Goal: Information Seeking & Learning: Check status

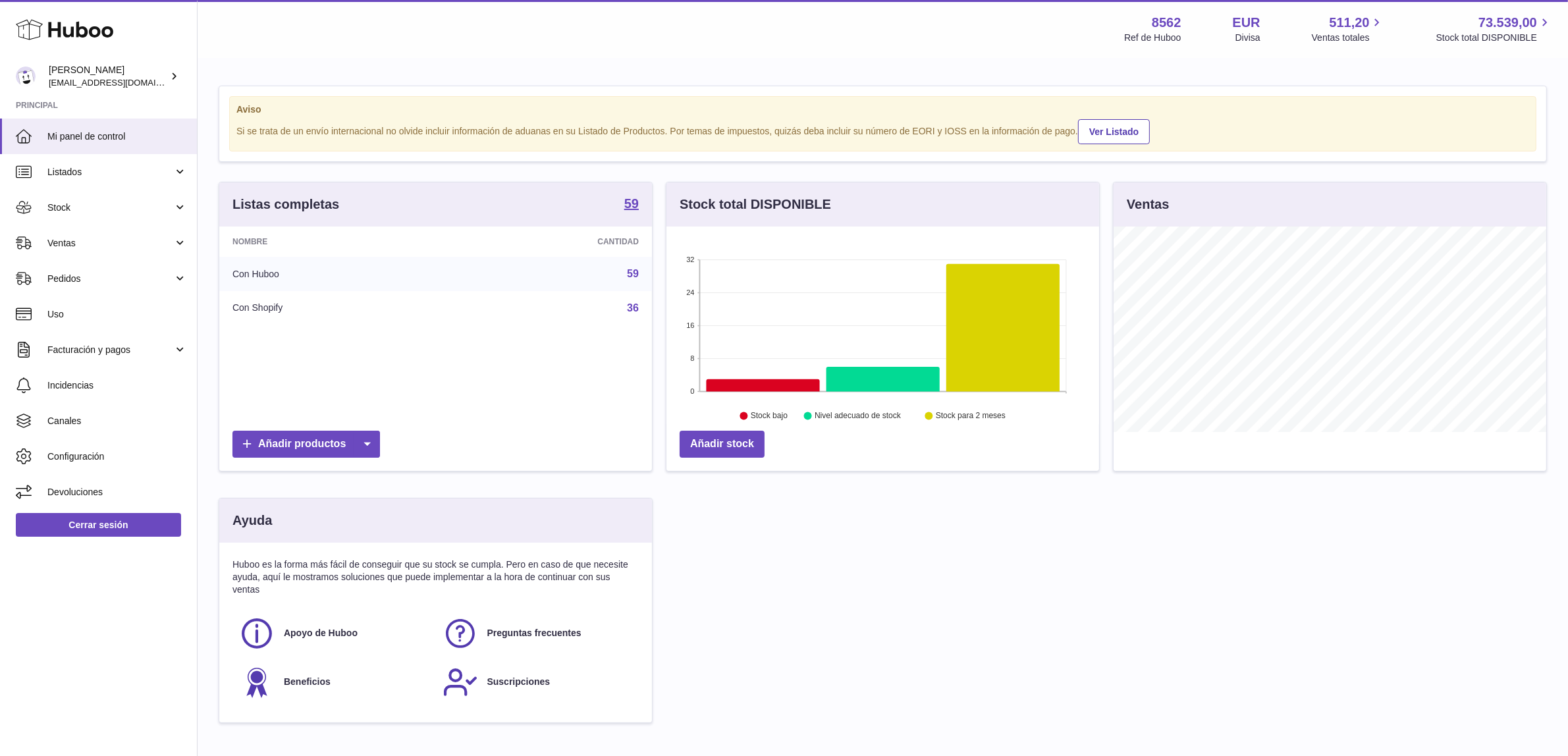
scroll to position [205, 433]
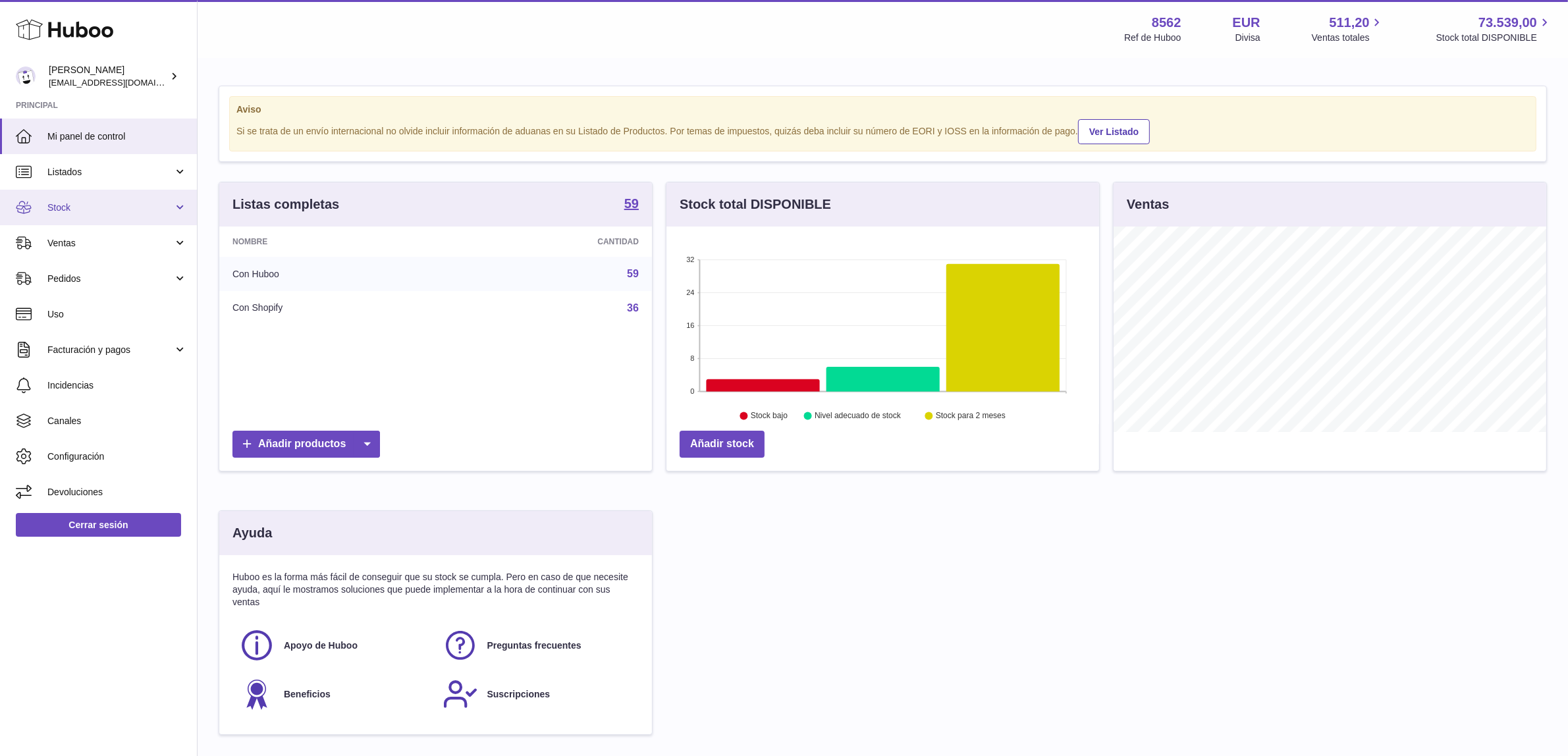
click at [101, 209] on span "Stock" at bounding box center [110, 208] width 126 height 13
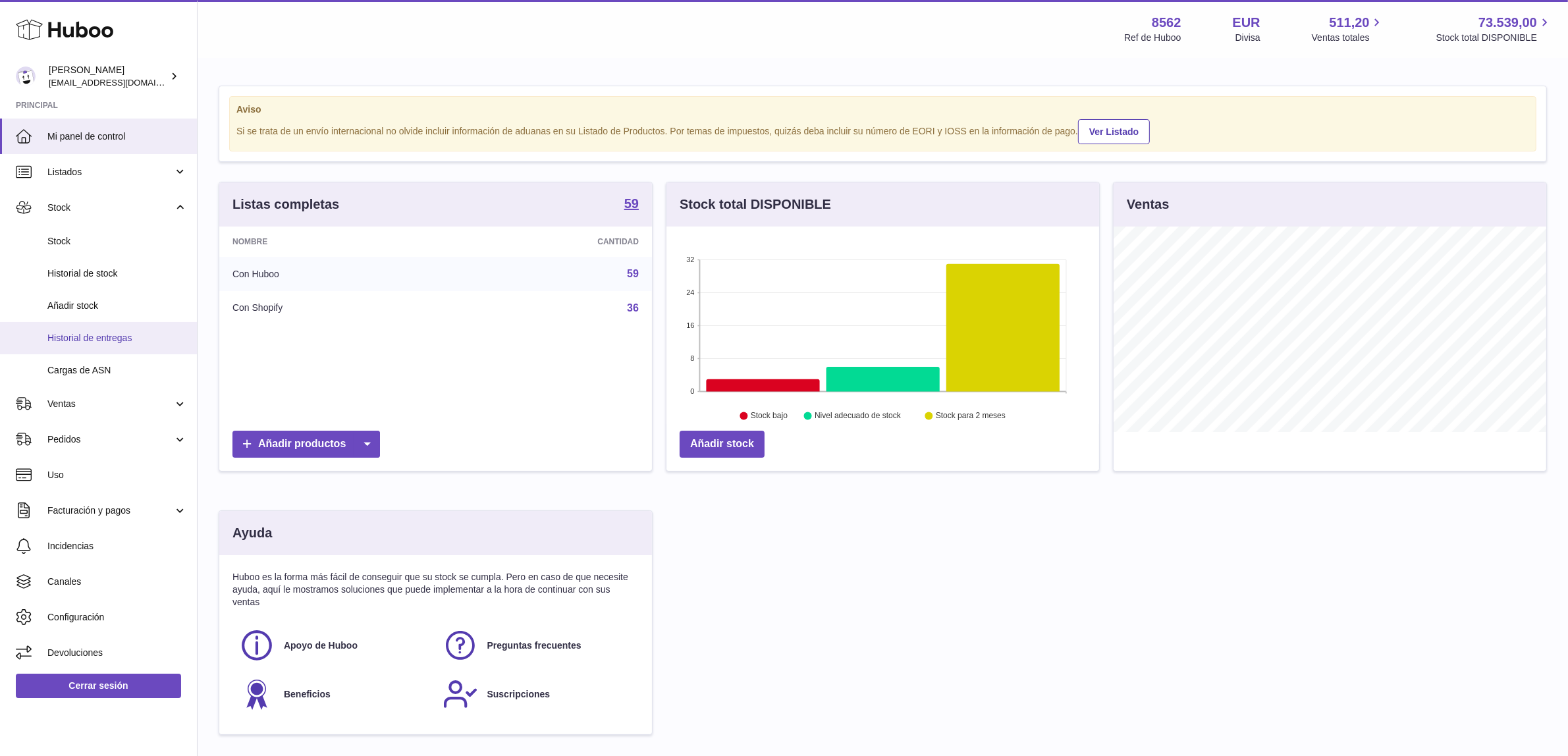
click at [114, 335] on span "Historial de entregas" at bounding box center [116, 338] width 140 height 13
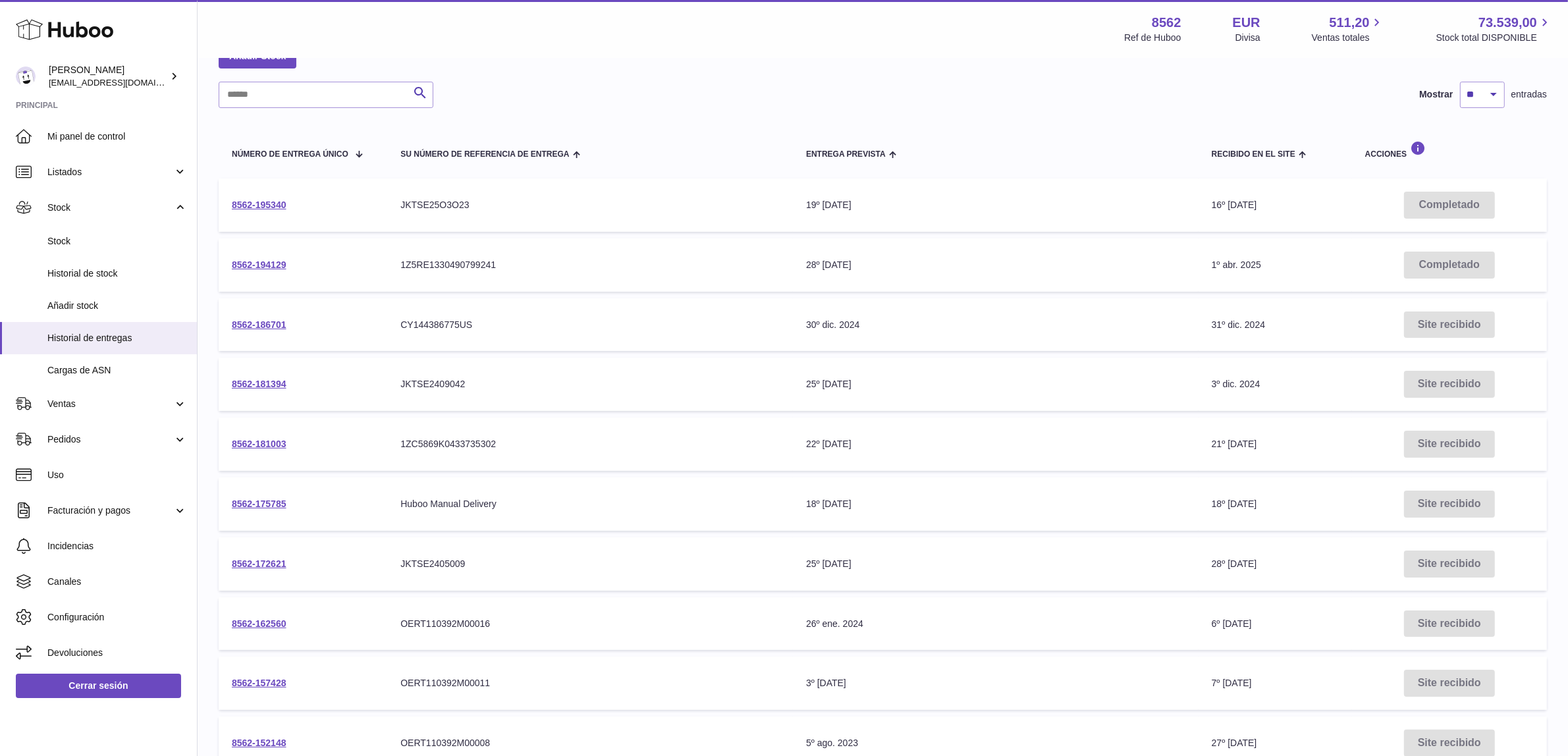
scroll to position [165, 0]
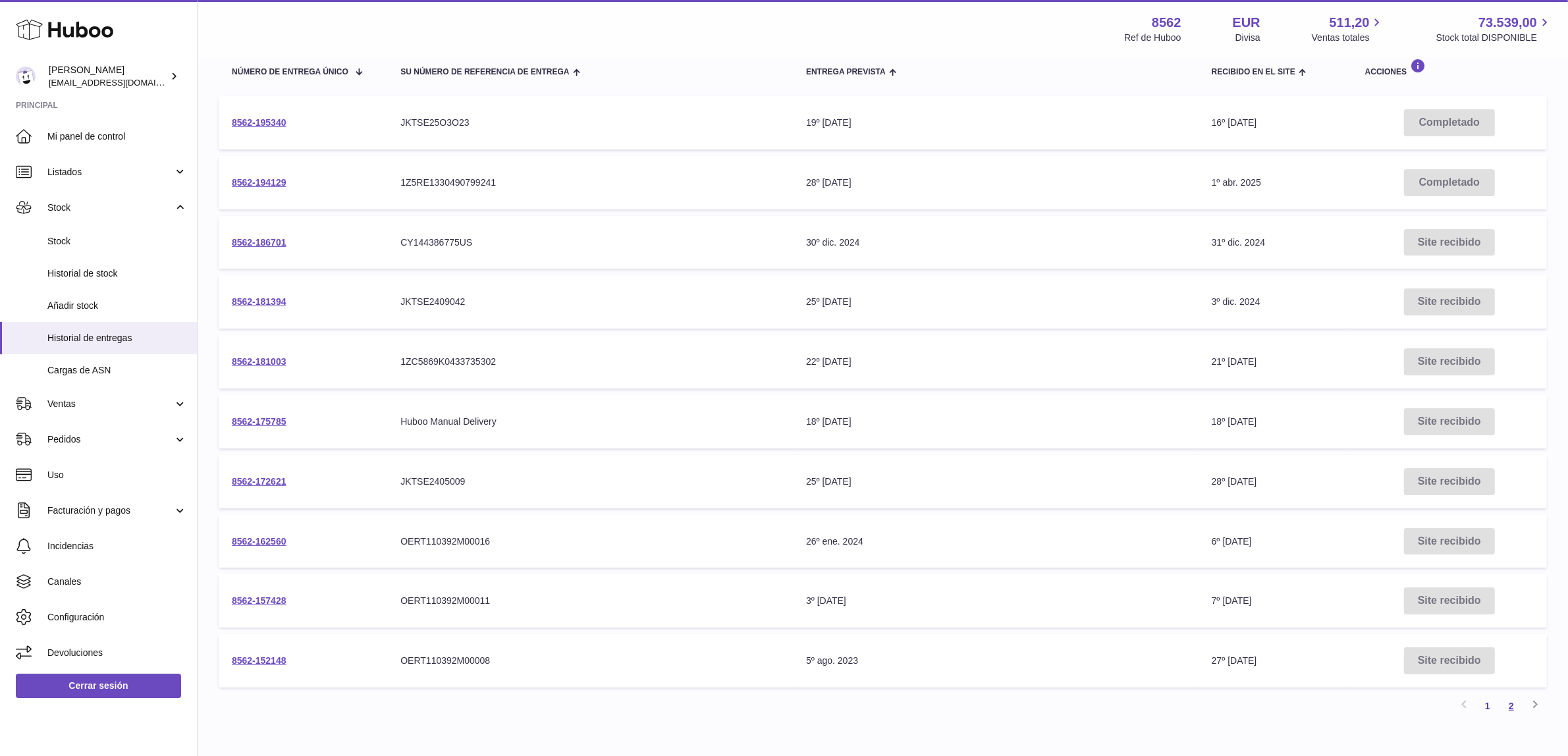
click at [1512, 700] on link "2" at bounding box center [1512, 706] width 24 height 24
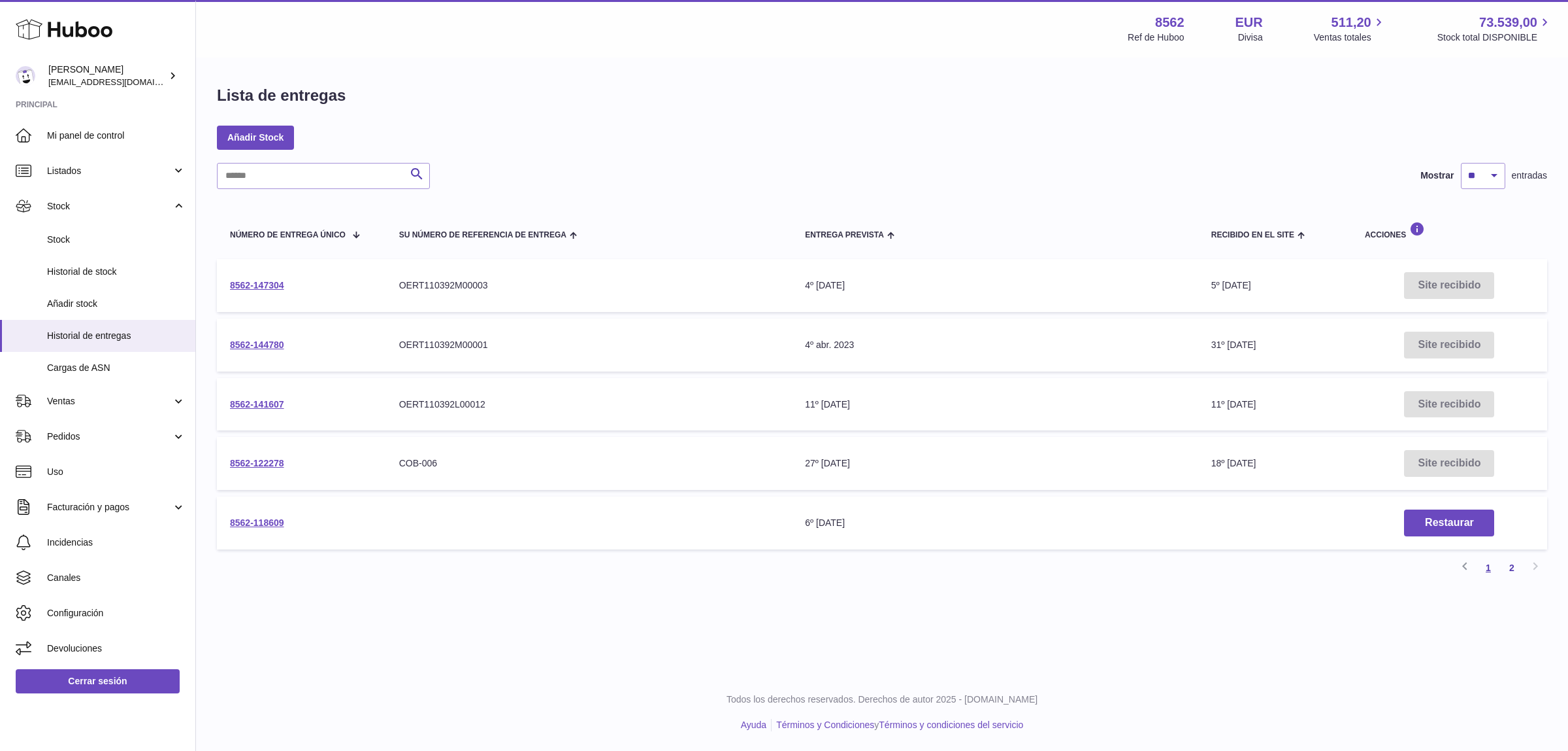
click at [1488, 569] on link "1" at bounding box center [1489, 567] width 24 height 24
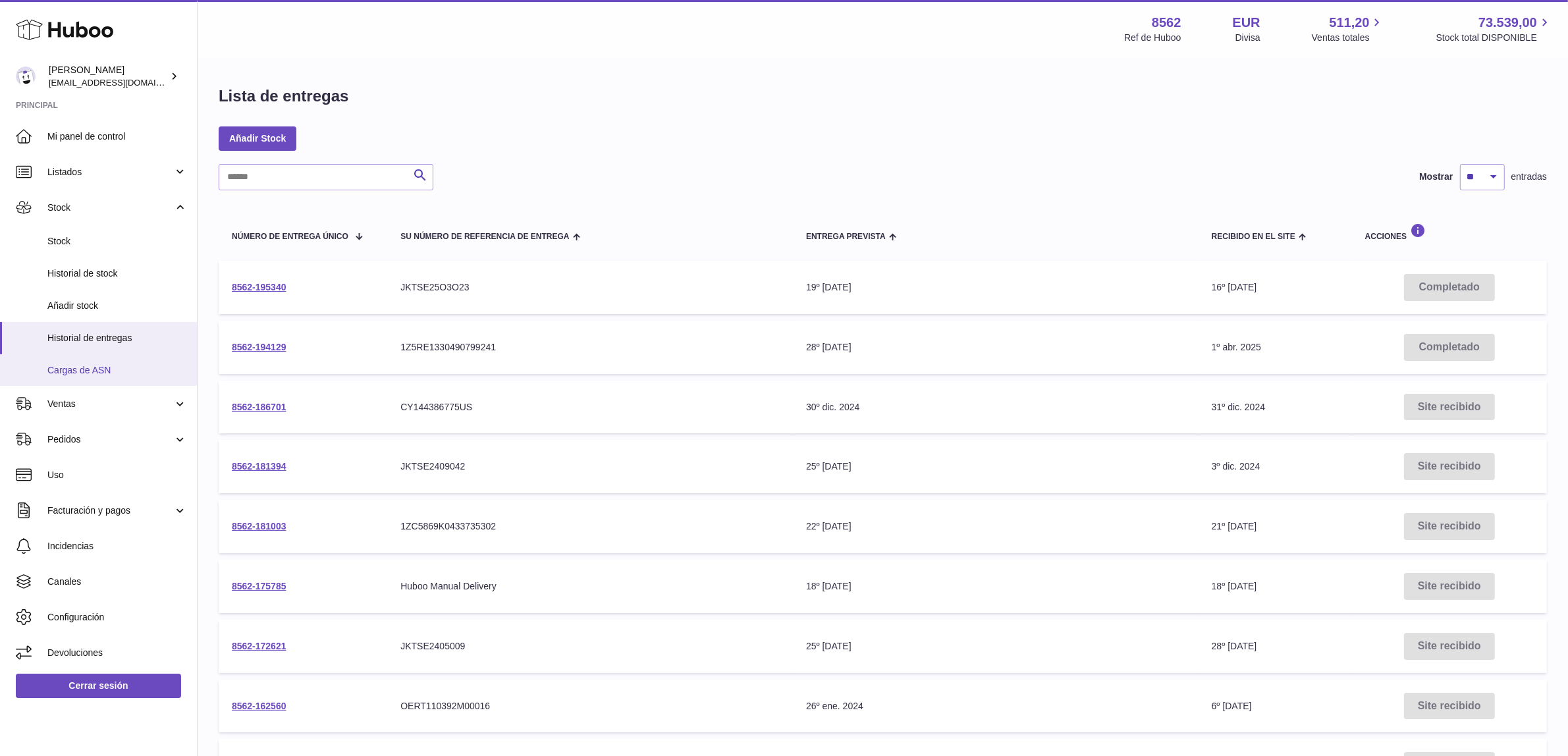
click at [116, 376] on link "Cargas de ASN" at bounding box center [98, 370] width 197 height 32
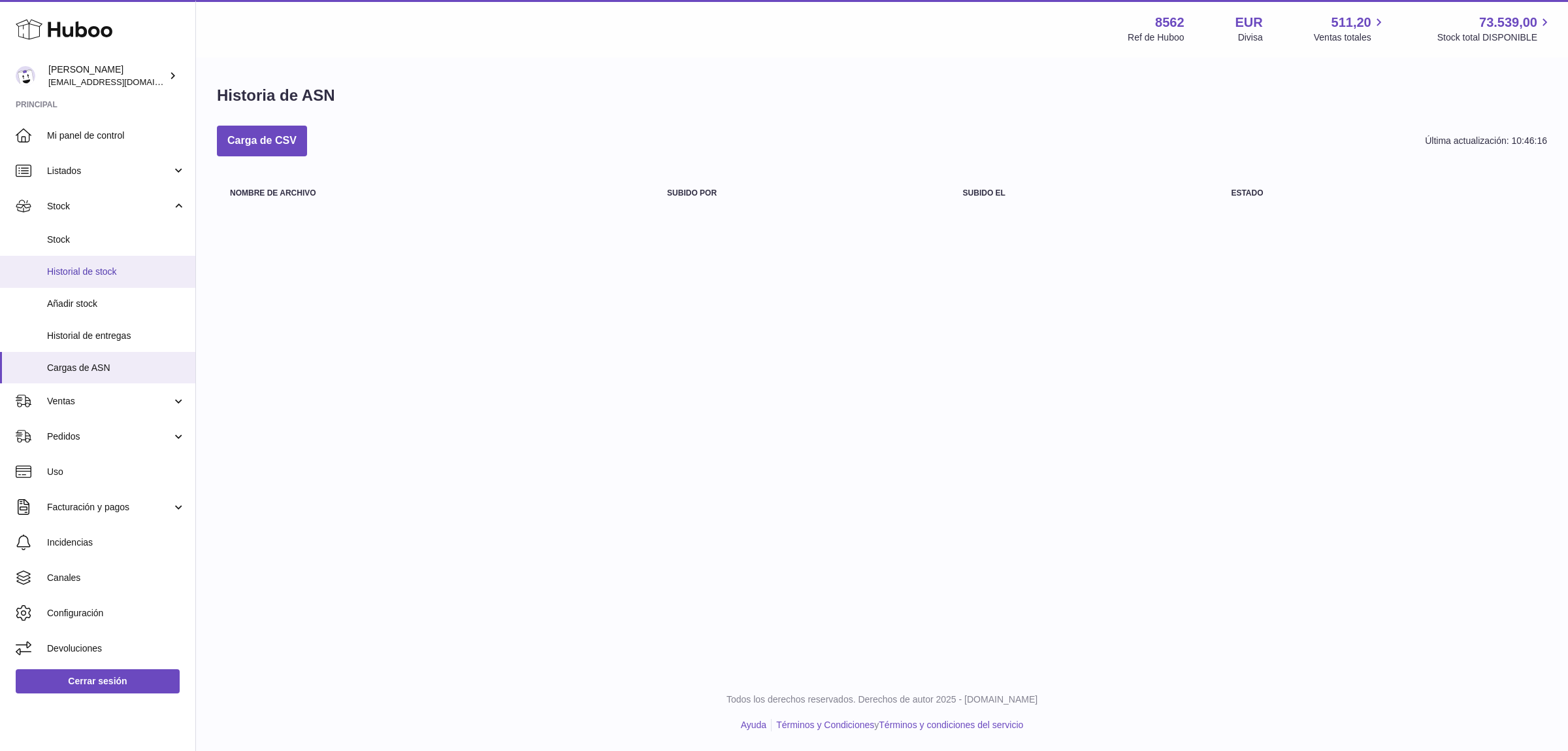
click at [95, 276] on span "Historial de stock" at bounding box center [116, 272] width 139 height 13
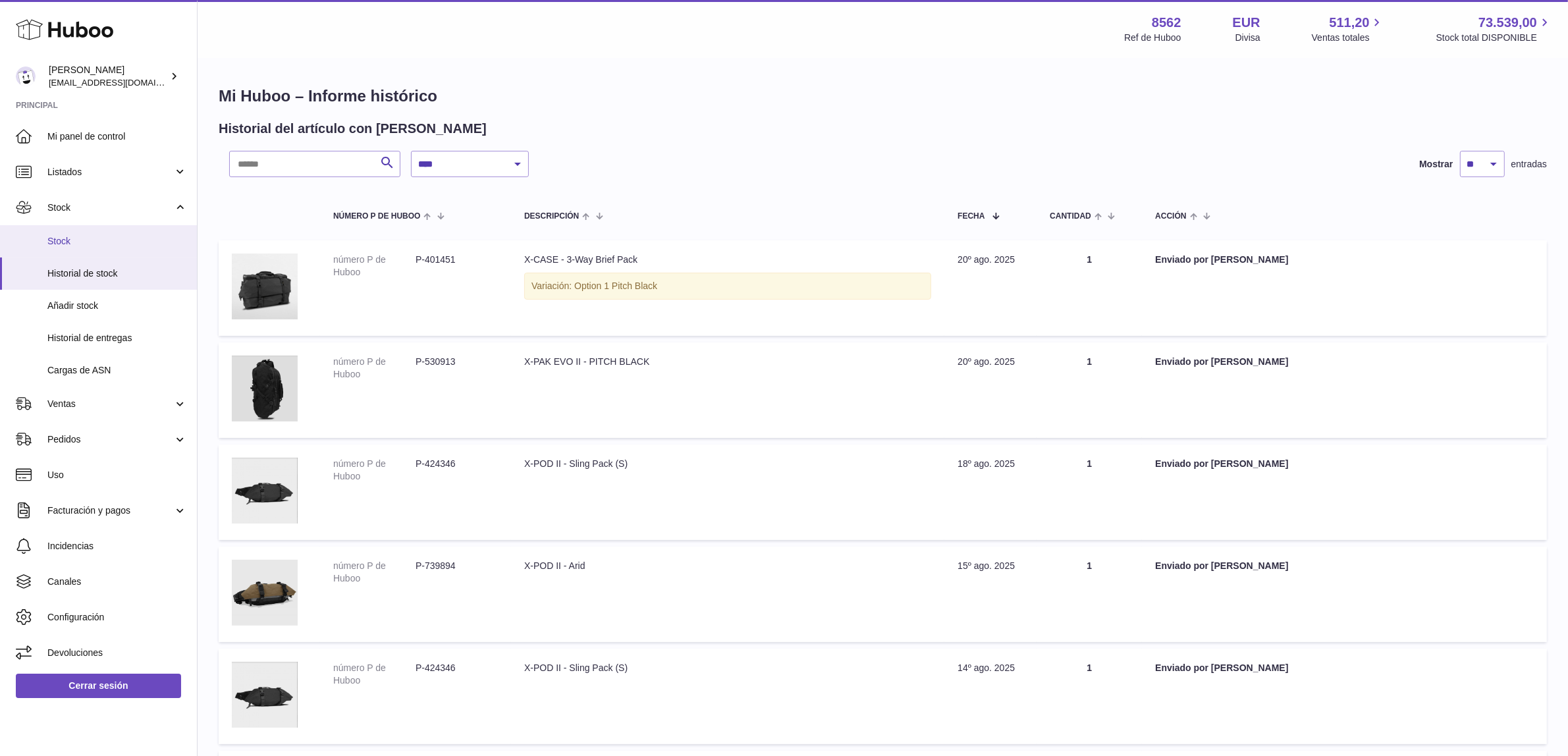
click at [80, 245] on span "Stock" at bounding box center [116, 241] width 140 height 13
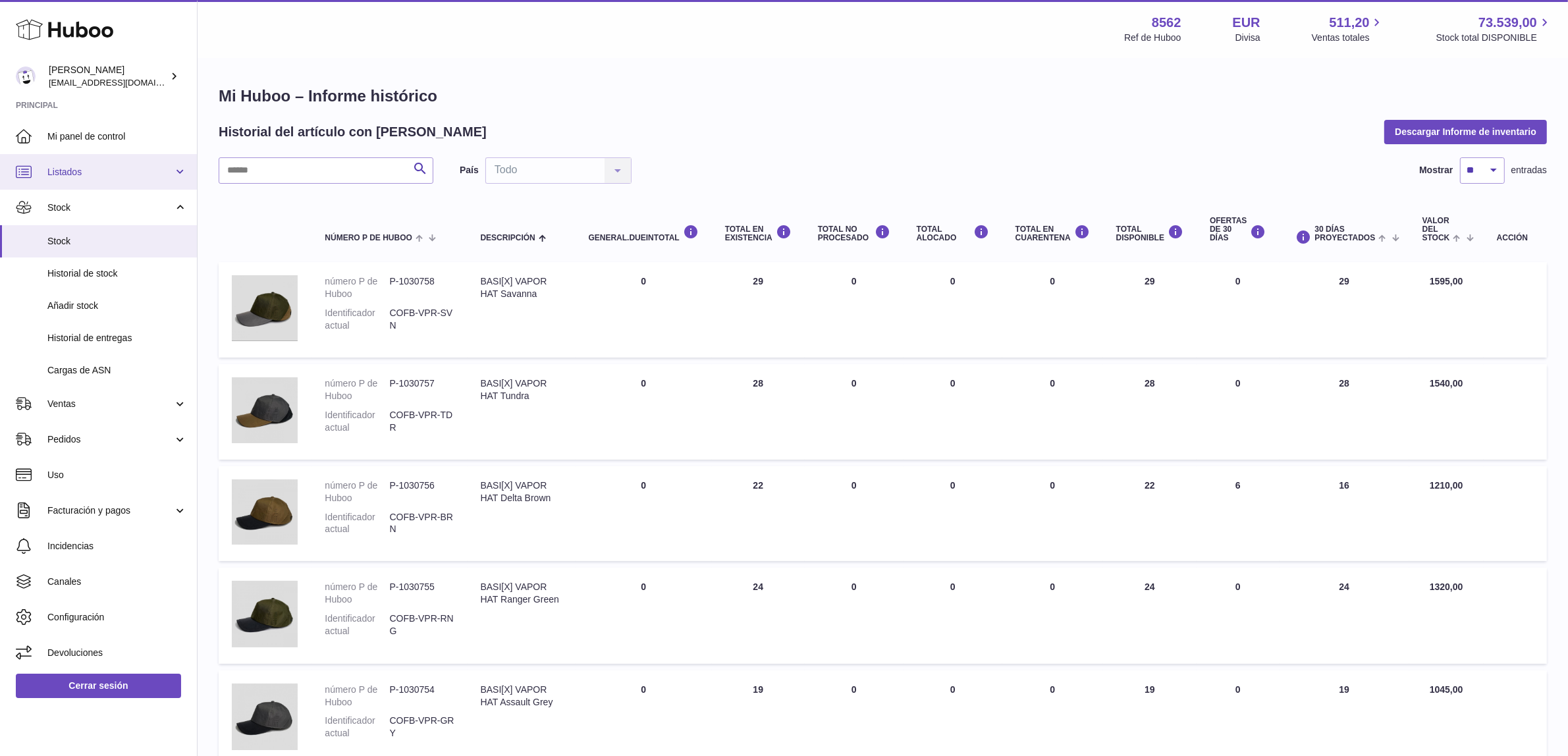
click at [169, 178] on link "Listados" at bounding box center [98, 172] width 197 height 35
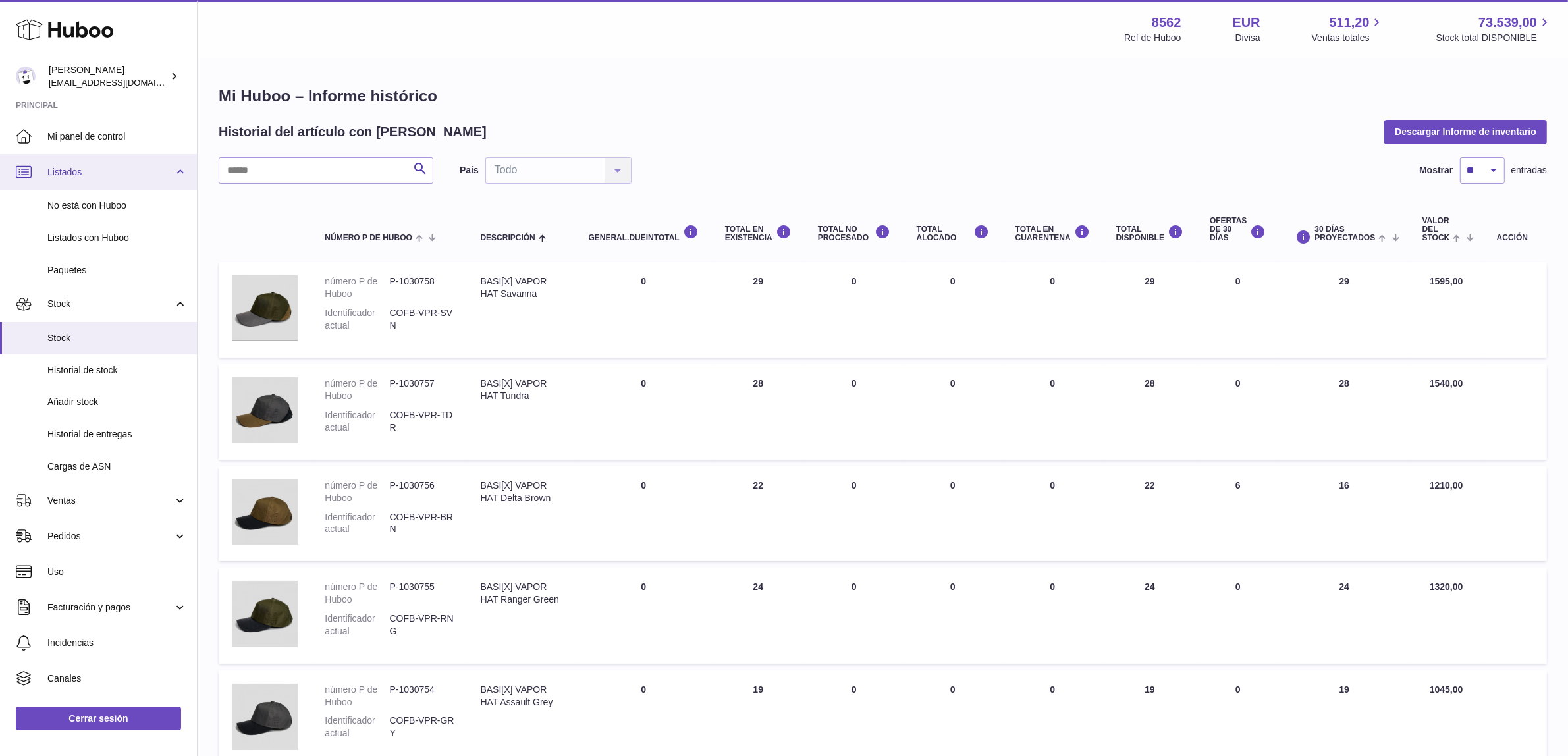
click at [173, 171] on link "Listados" at bounding box center [98, 172] width 197 height 35
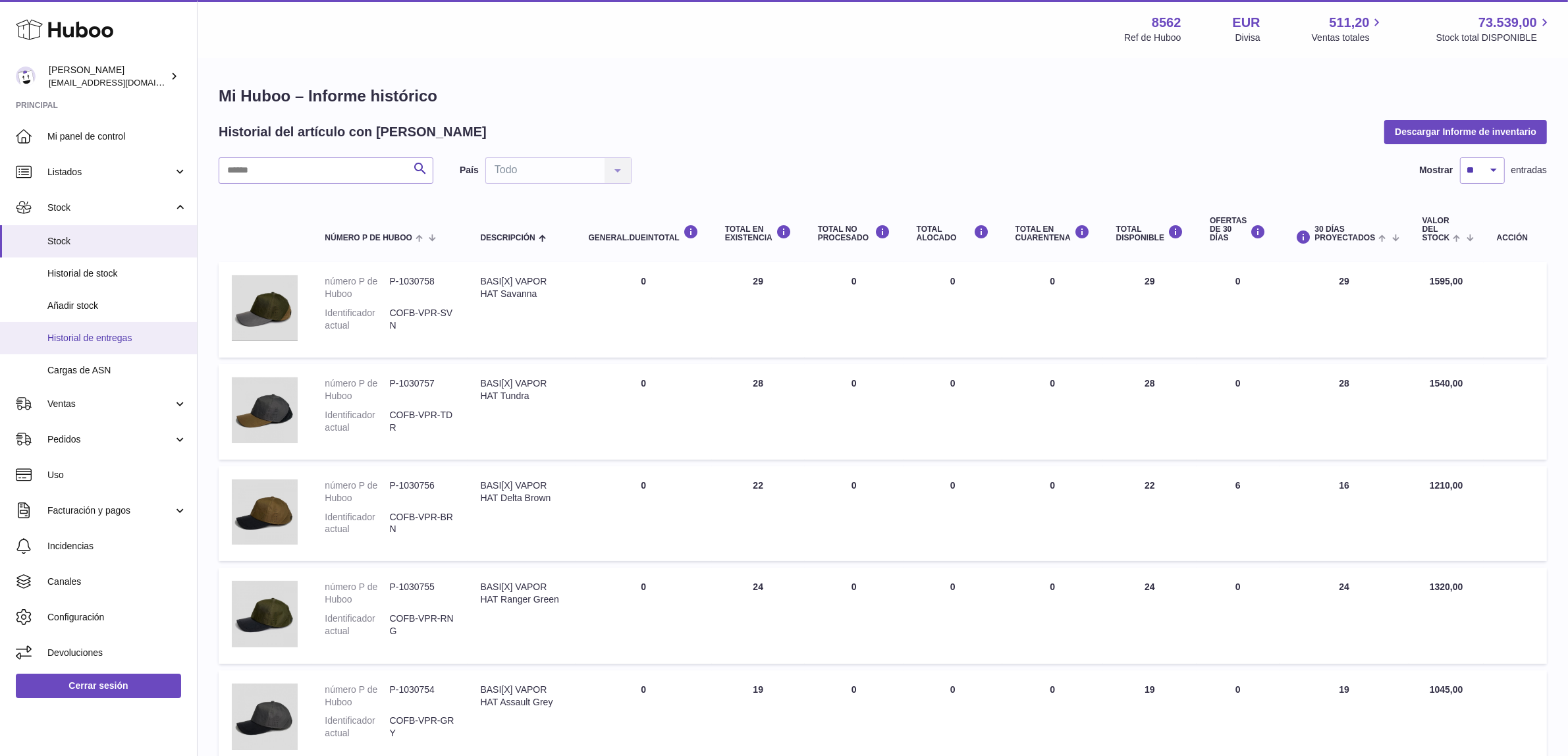
click at [143, 337] on span "Historial de entregas" at bounding box center [116, 338] width 140 height 13
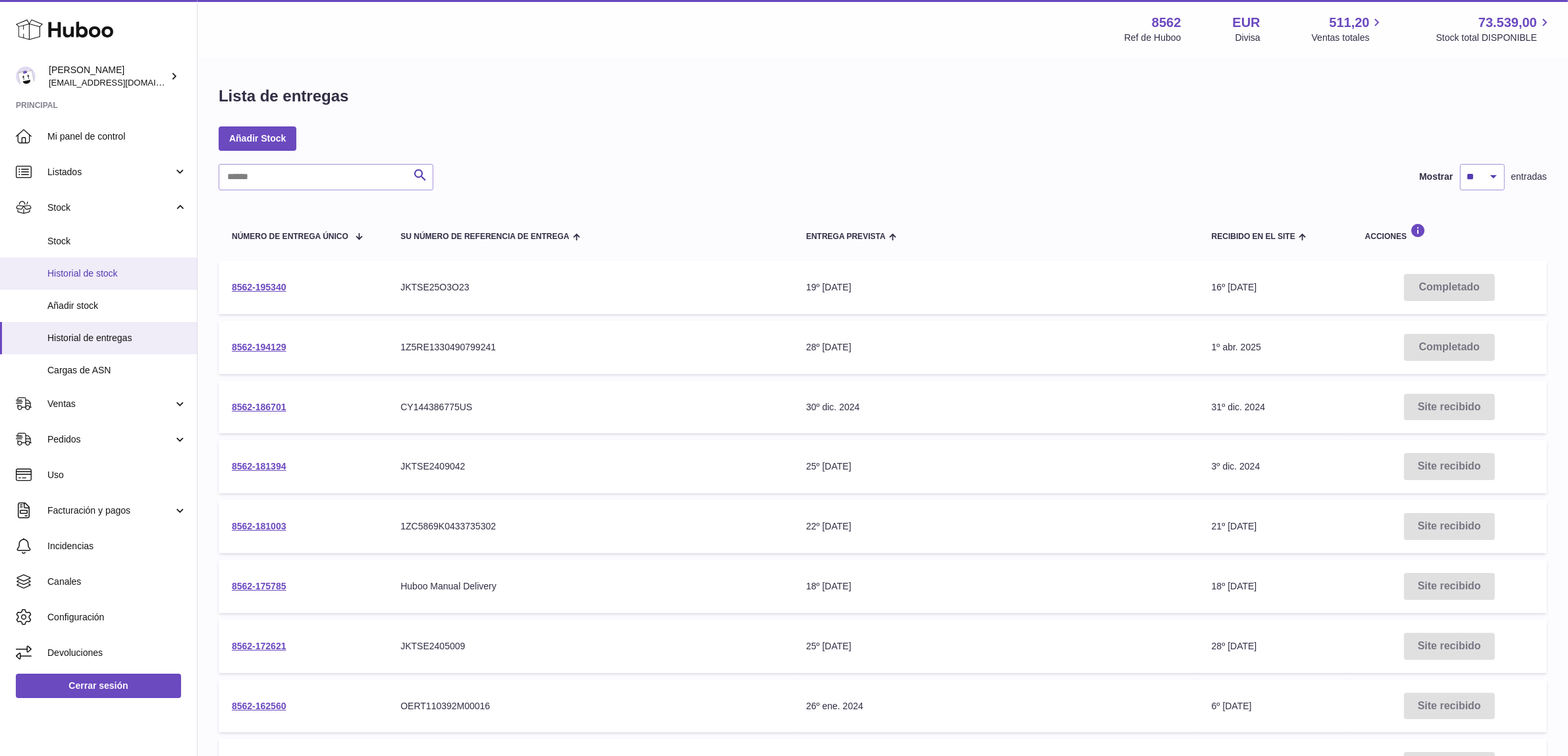
click at [122, 267] on span "Historial de stock" at bounding box center [116, 274] width 140 height 13
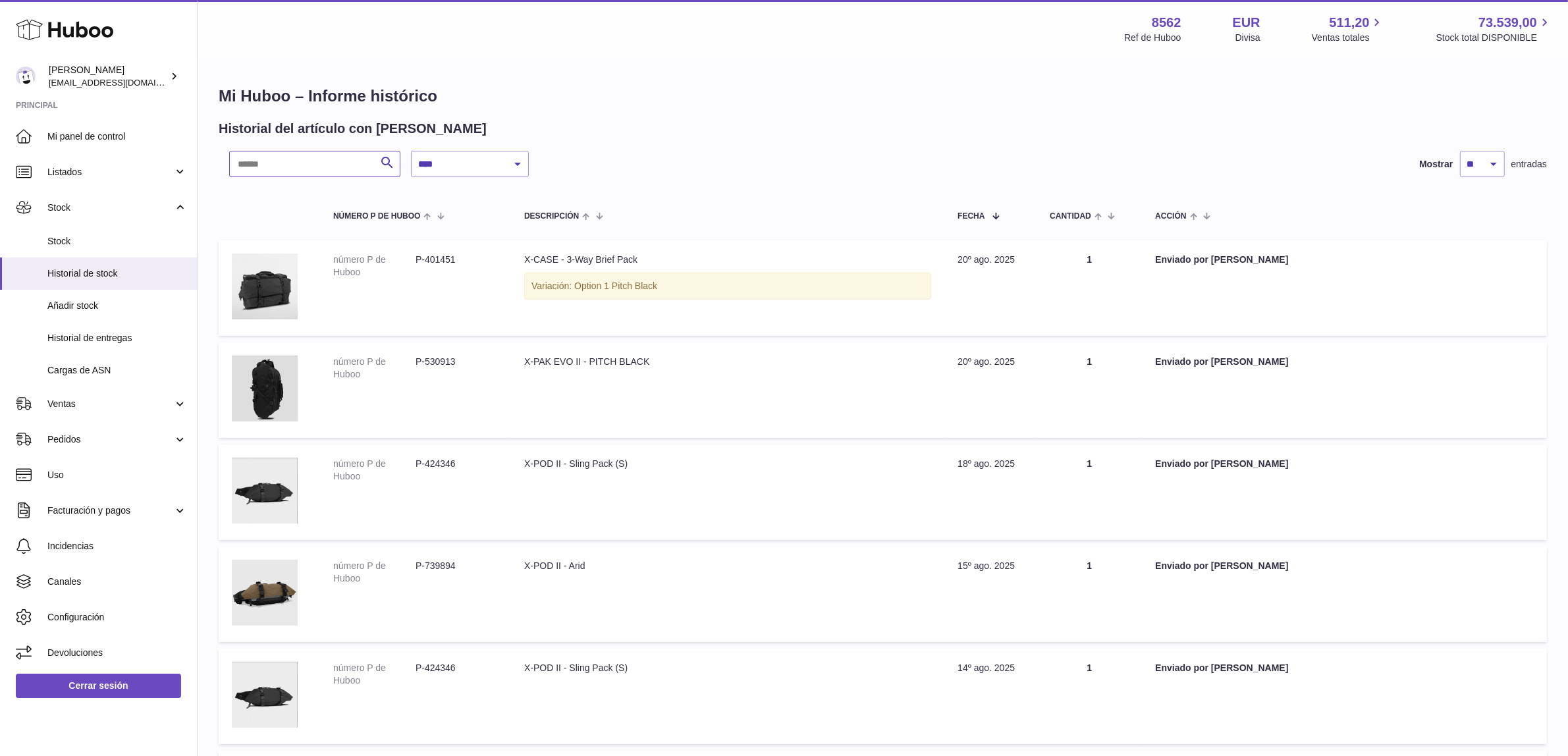
click at [301, 168] on input "text" at bounding box center [314, 164] width 171 height 26
click at [114, 232] on link "Stock" at bounding box center [98, 241] width 197 height 32
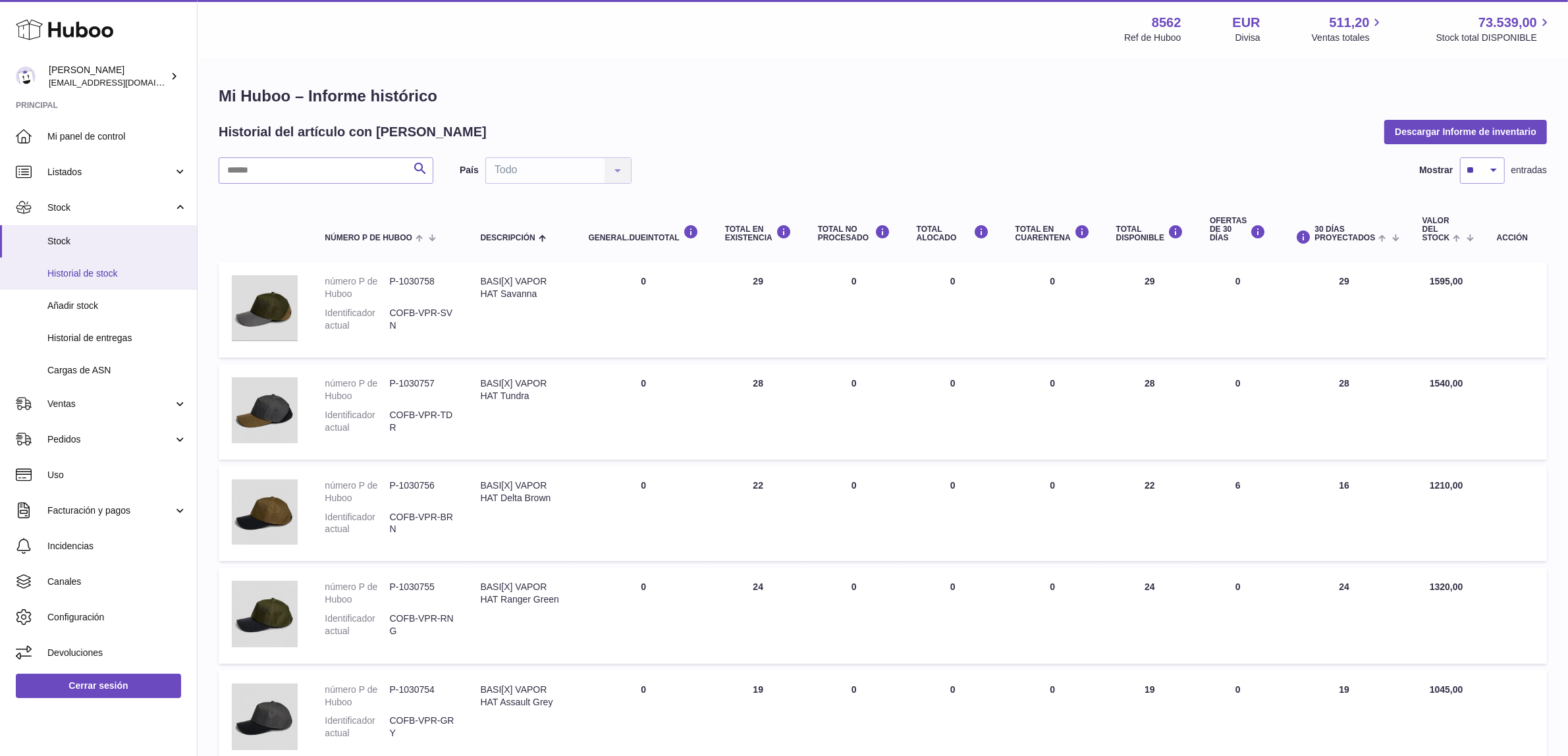
click at [134, 274] on span "Historial de stock" at bounding box center [116, 274] width 140 height 13
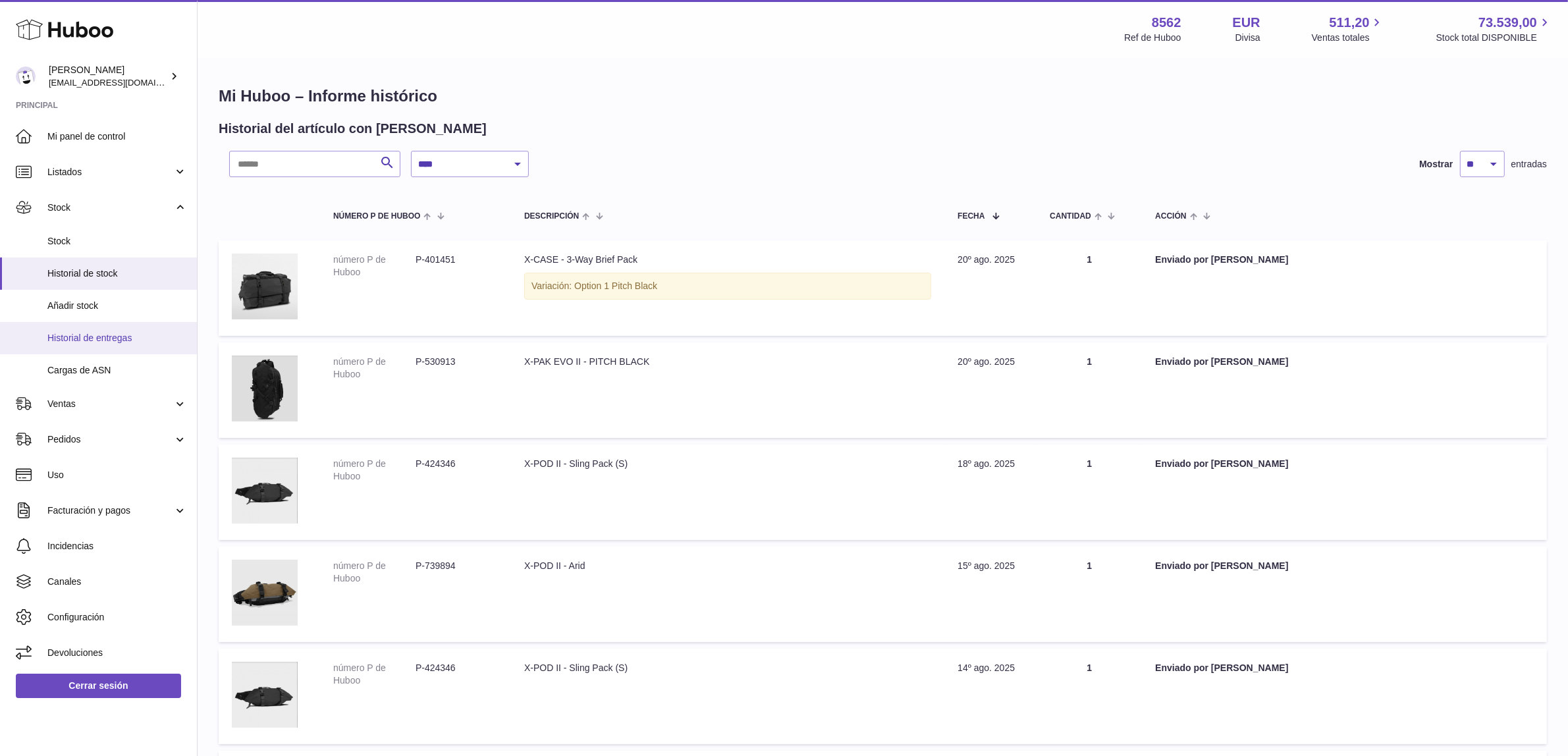
click at [129, 336] on span "Historial de entregas" at bounding box center [116, 338] width 140 height 13
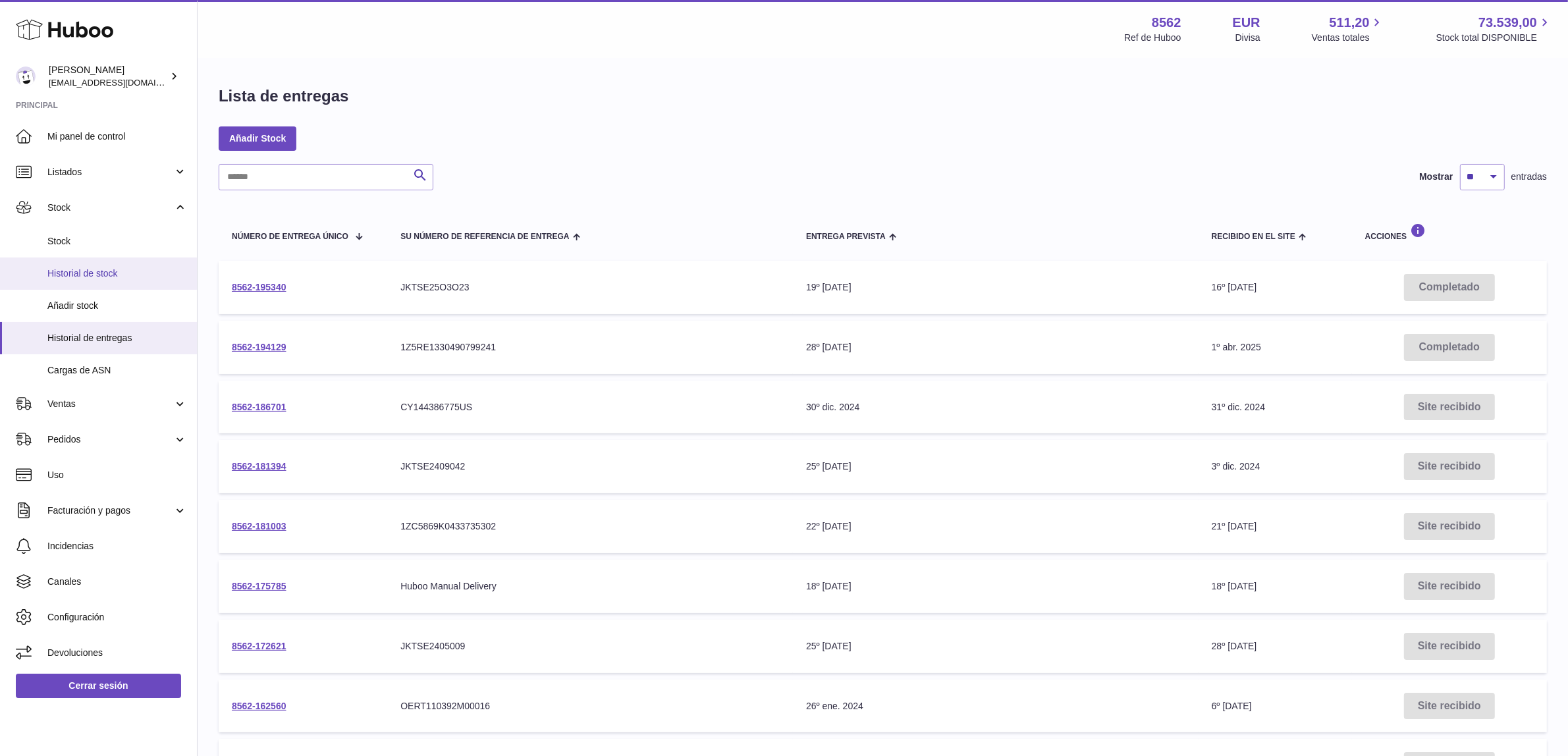
click at [124, 267] on span "Historial de stock" at bounding box center [116, 274] width 140 height 13
